Goal: Task Accomplishment & Management: Complete application form

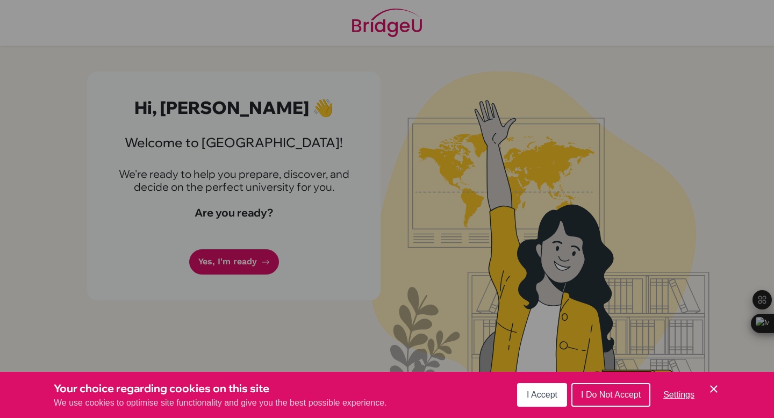
click at [266, 353] on div "Cookie Preferences" at bounding box center [387, 209] width 774 height 418
click at [535, 396] on span "I Accept" at bounding box center [542, 394] width 31 height 9
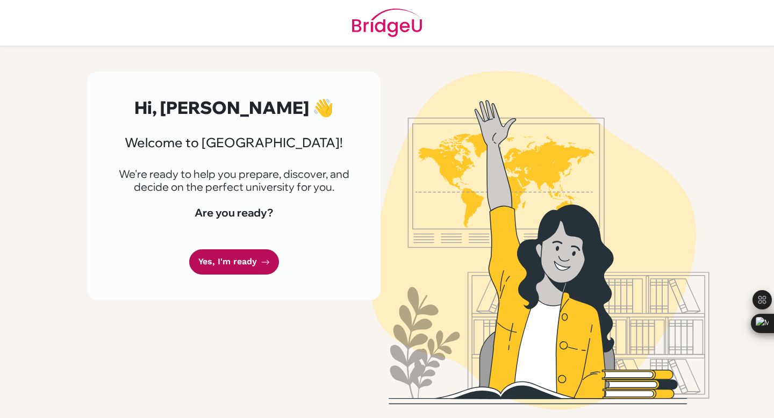
click at [245, 252] on link "Yes, I'm ready" at bounding box center [234, 262] width 90 height 25
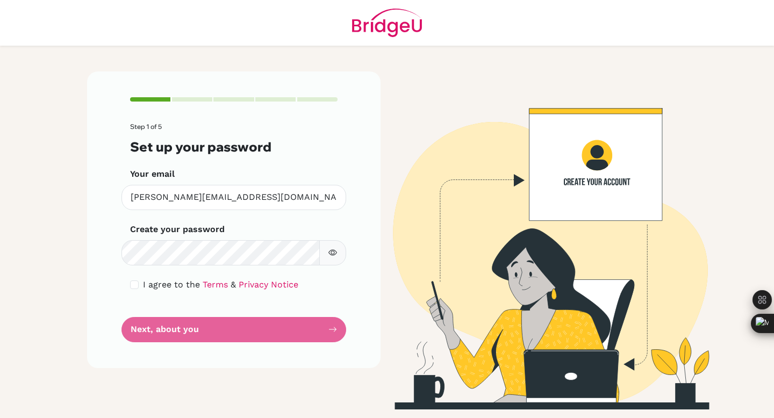
click at [130, 287] on div "Step 1 of 5 Set up your password Your email [PERSON_NAME][EMAIL_ADDRESS][DOMAIN…" at bounding box center [234, 220] width 294 height 296
click at [137, 287] on input "checkbox" at bounding box center [134, 285] width 9 height 9
checkbox input "true"
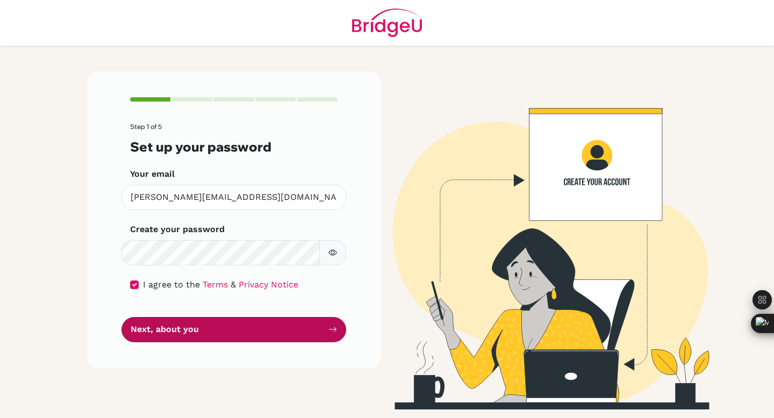
click at [158, 331] on button "Next, about you" at bounding box center [234, 329] width 225 height 25
